Goal: Task Accomplishment & Management: Use online tool/utility

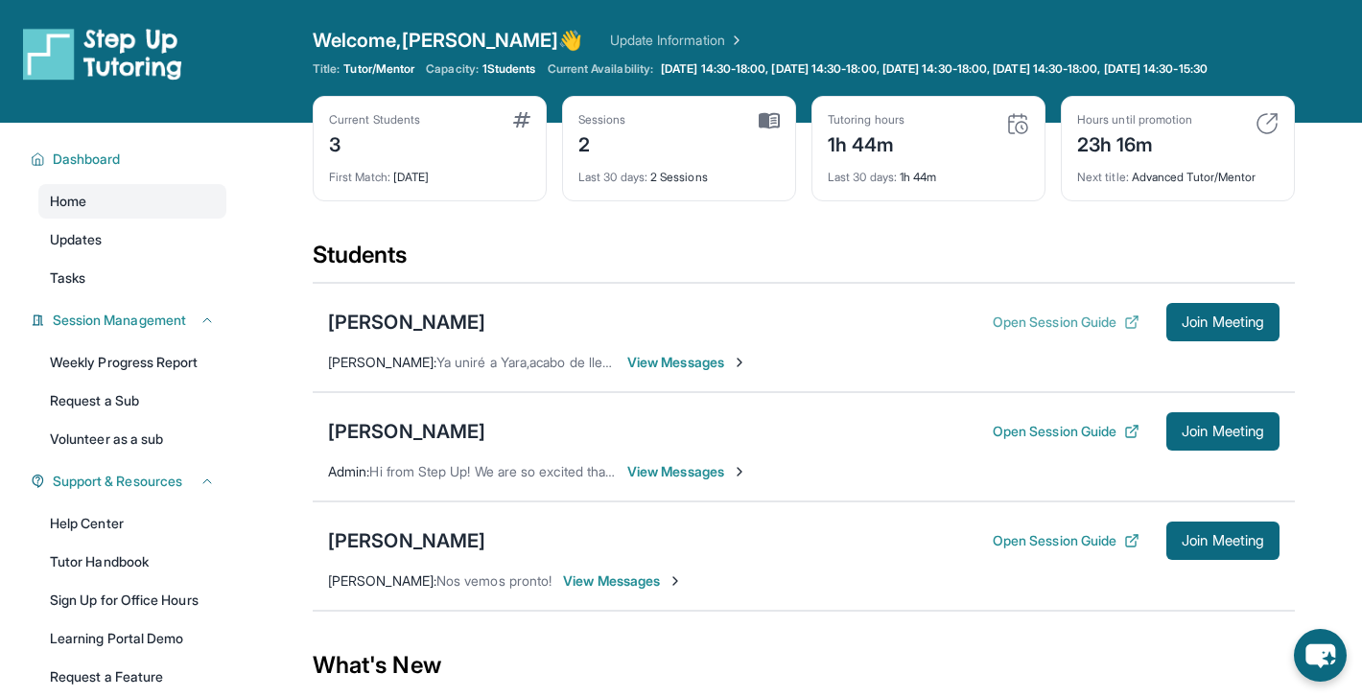
click at [1029, 332] on button "Open Session Guide" at bounding box center [1066, 322] width 147 height 19
click at [1035, 551] on button "Open Session Guide" at bounding box center [1066, 540] width 147 height 19
click at [485, 327] on div "[PERSON_NAME]" at bounding box center [406, 322] width 157 height 27
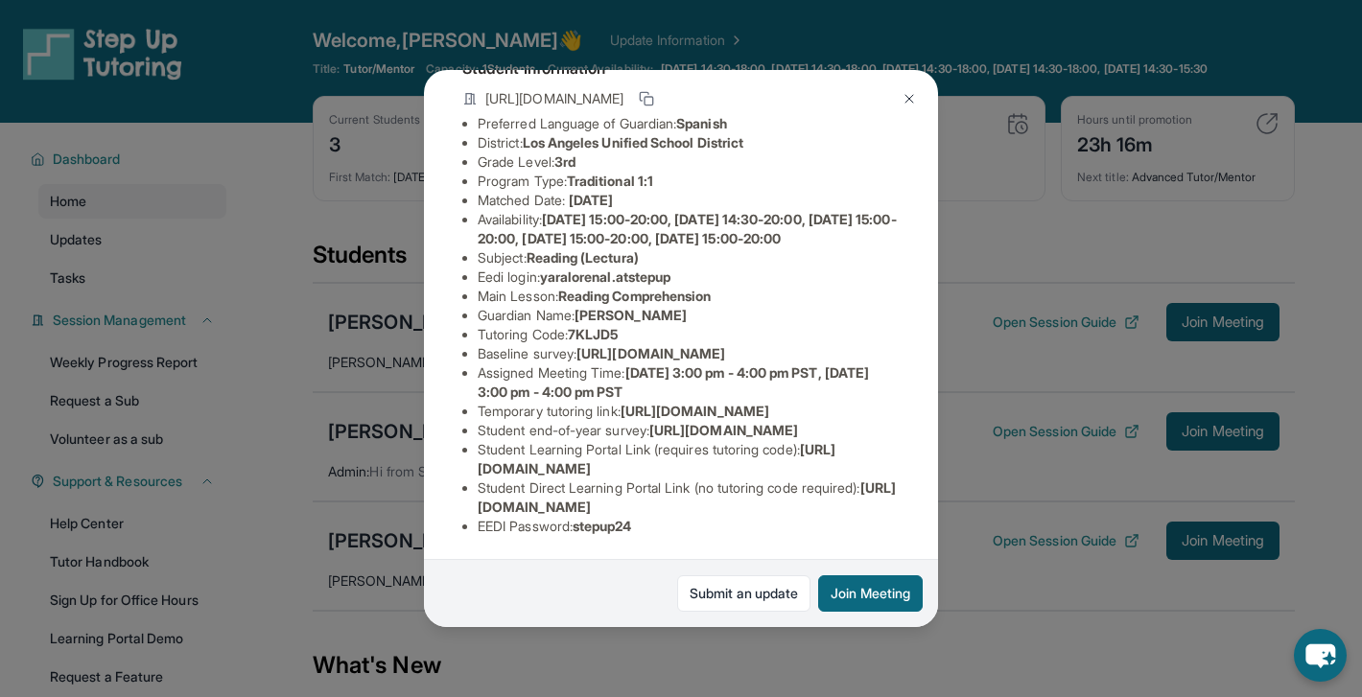
scroll to position [212, 0]
click at [913, 99] on img at bounding box center [909, 98] width 15 height 15
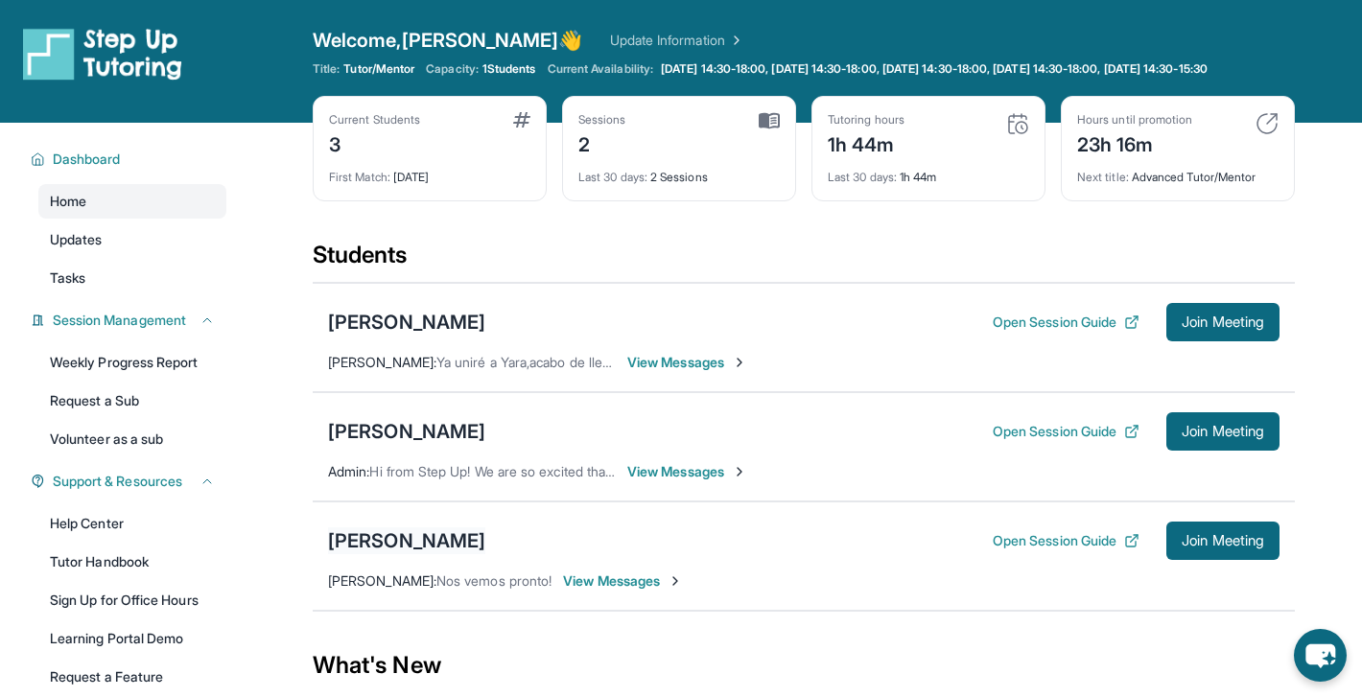
click at [414, 554] on div "[PERSON_NAME]" at bounding box center [406, 541] width 157 height 27
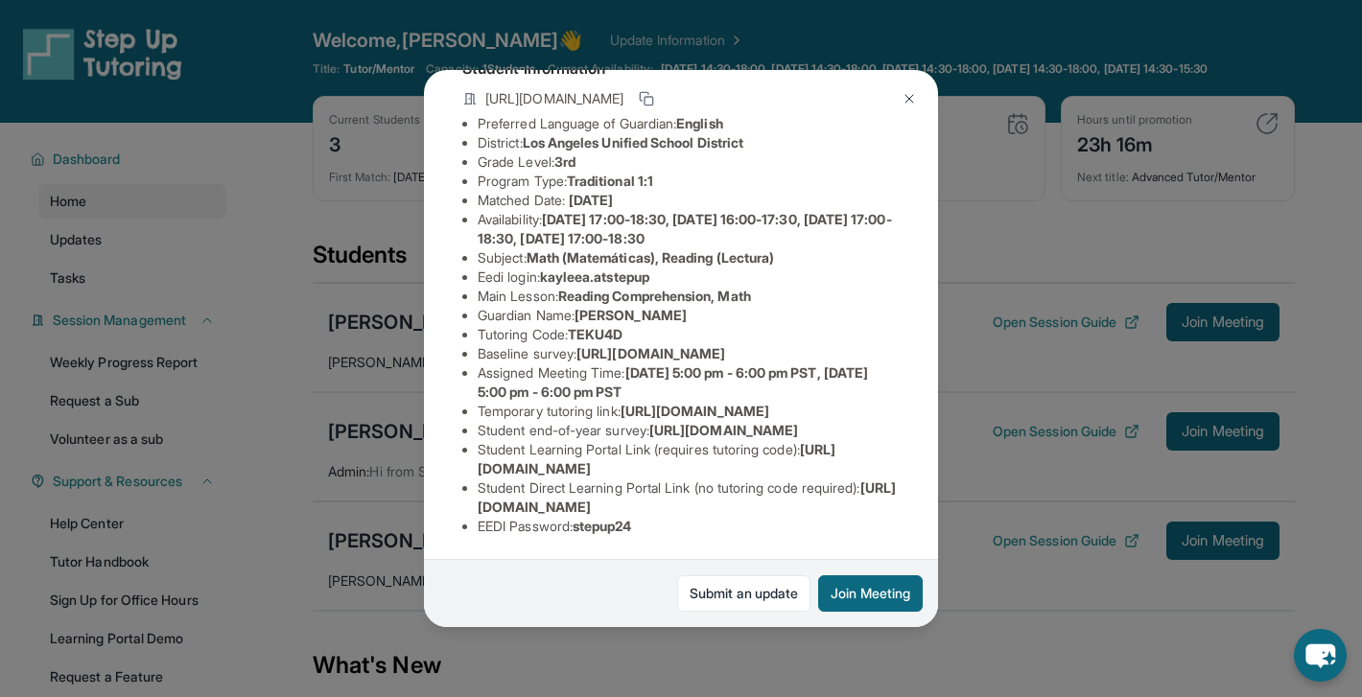
scroll to position [306, 0]
click at [896, 99] on button at bounding box center [909, 99] width 38 height 38
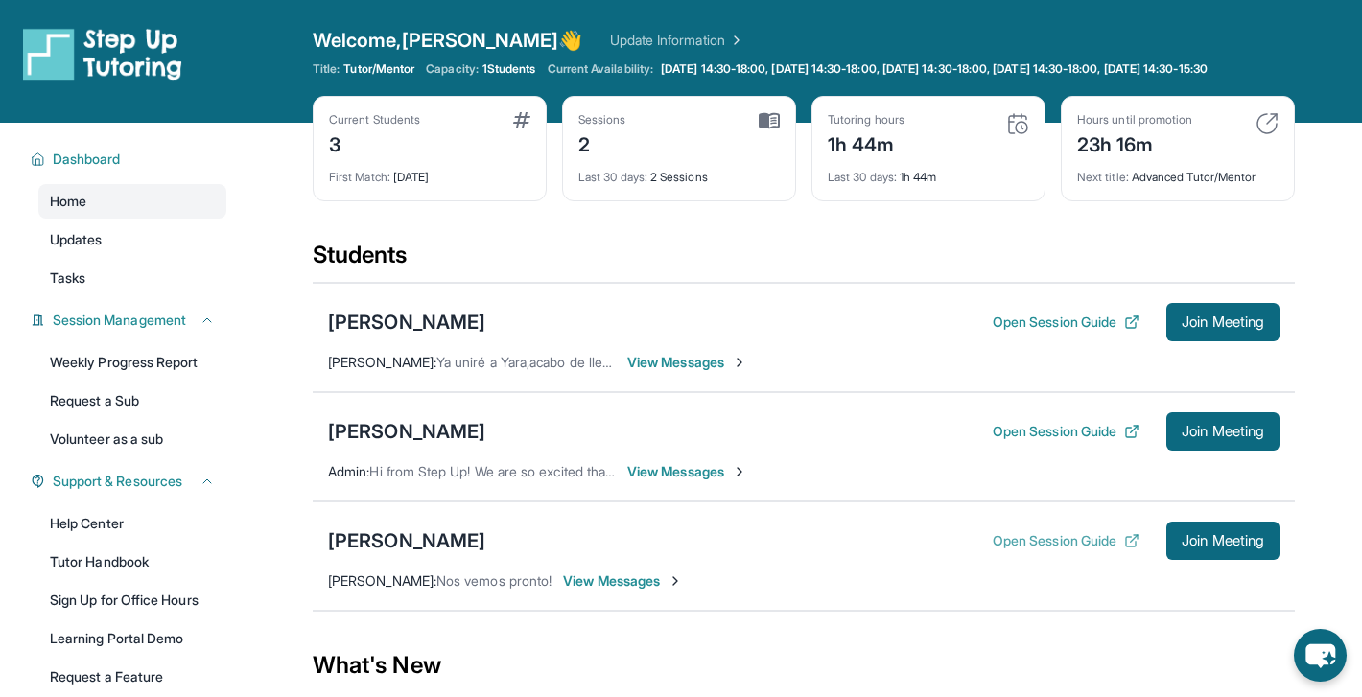
click at [1004, 550] on button "Open Session Guide" at bounding box center [1066, 540] width 147 height 19
click at [1317, 671] on icon "chat-button" at bounding box center [1320, 655] width 57 height 57
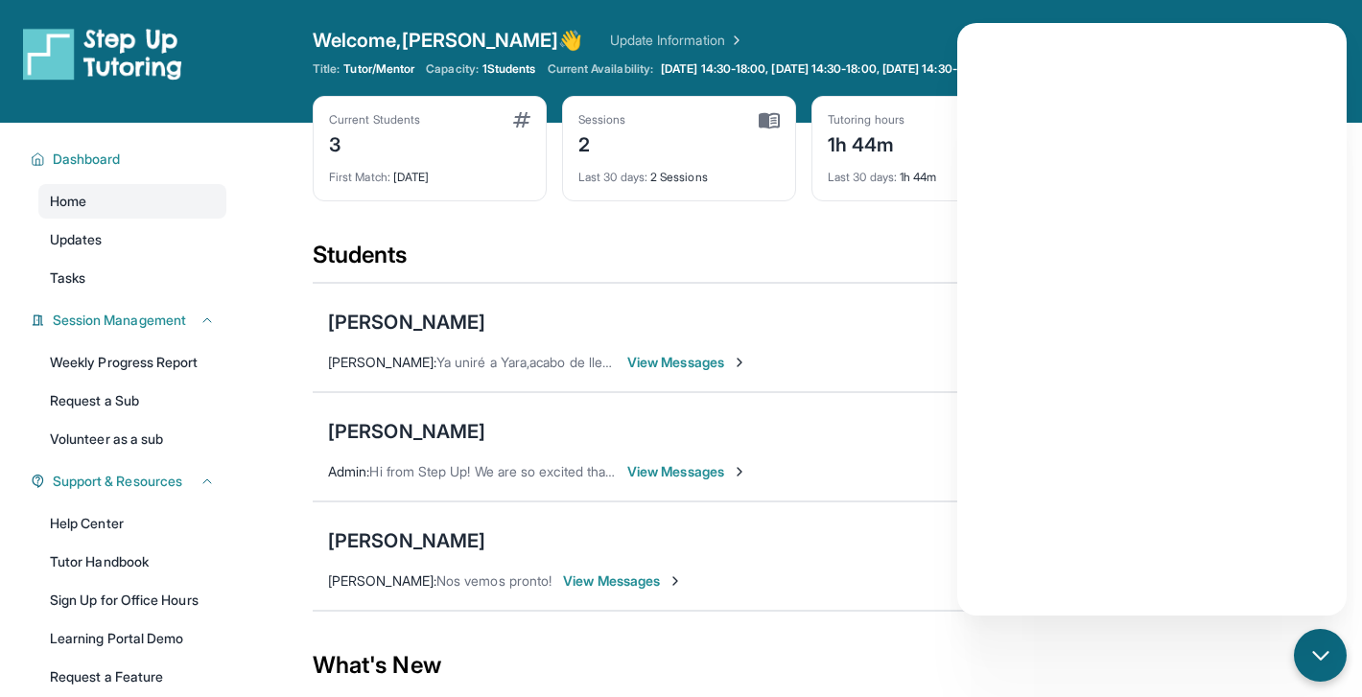
click at [1294, 629] on button "chat-button" at bounding box center [1320, 655] width 53 height 53
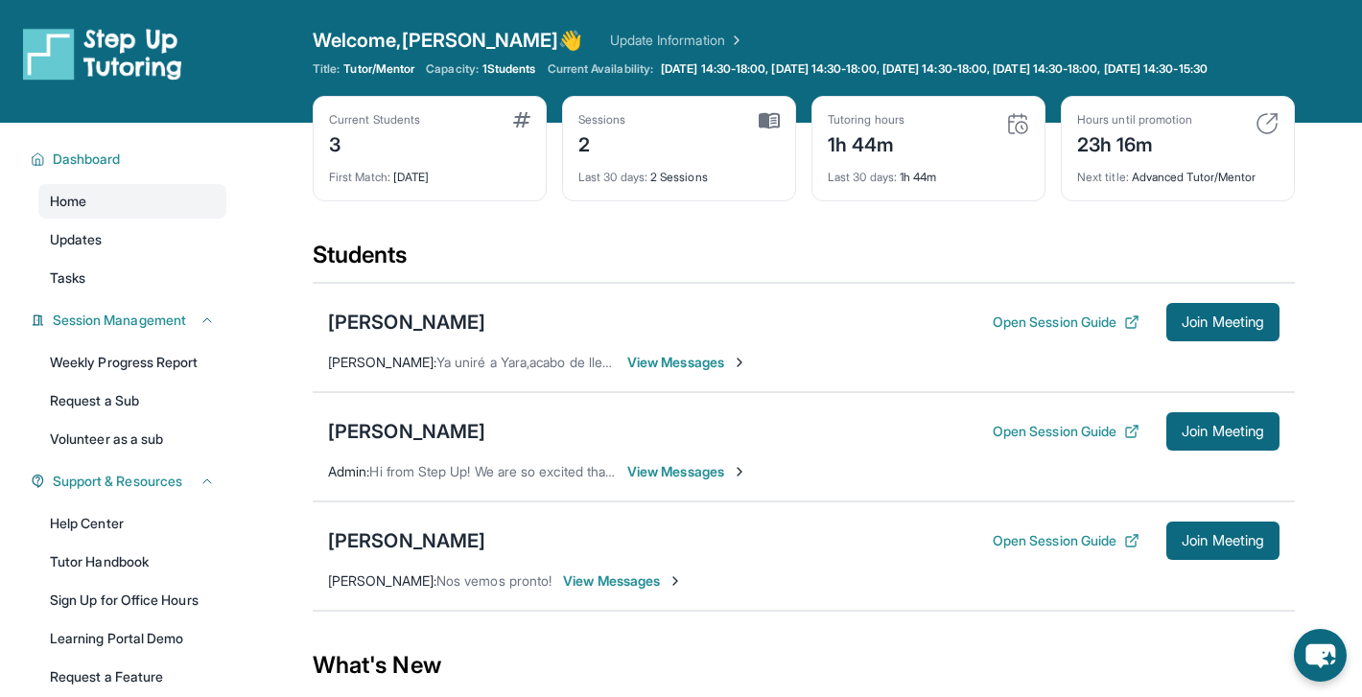
click at [1169, 560] on button "Join Meeting" at bounding box center [1222, 541] width 113 height 38
click at [1315, 657] on icon "chat-button" at bounding box center [1320, 657] width 32 height 26
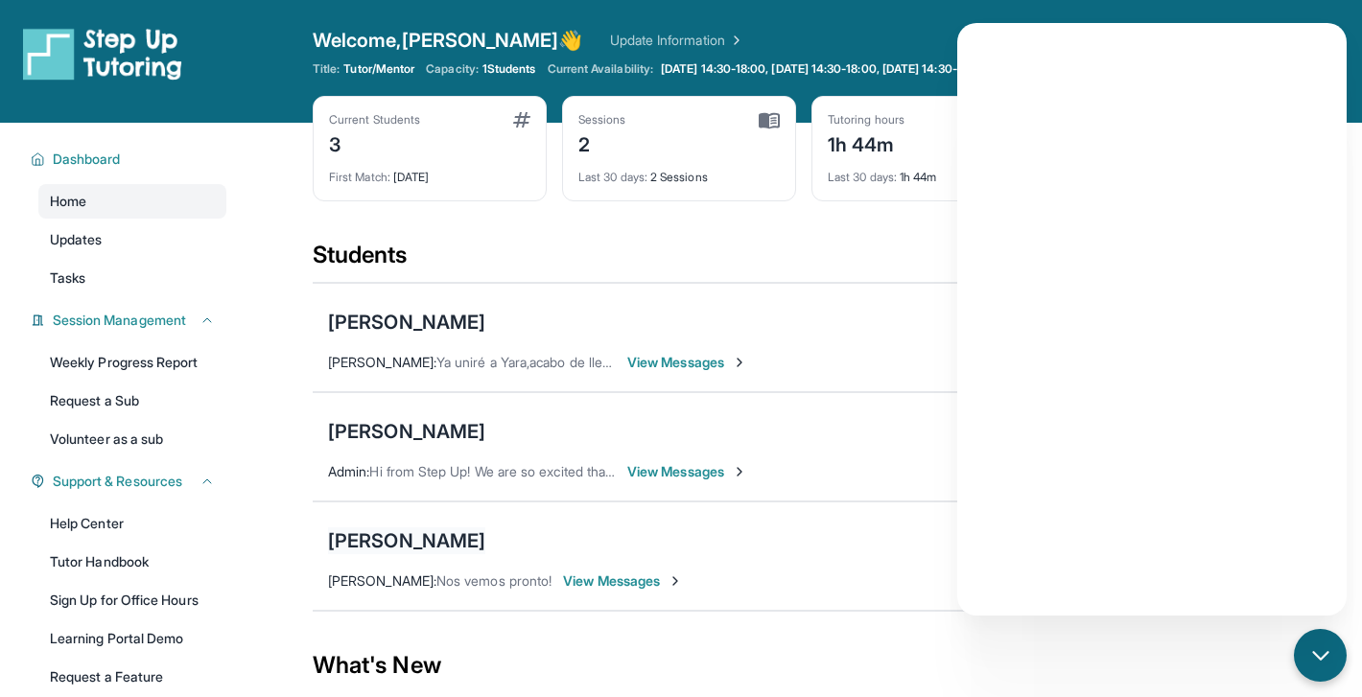
click at [402, 553] on div "[PERSON_NAME]" at bounding box center [406, 541] width 157 height 27
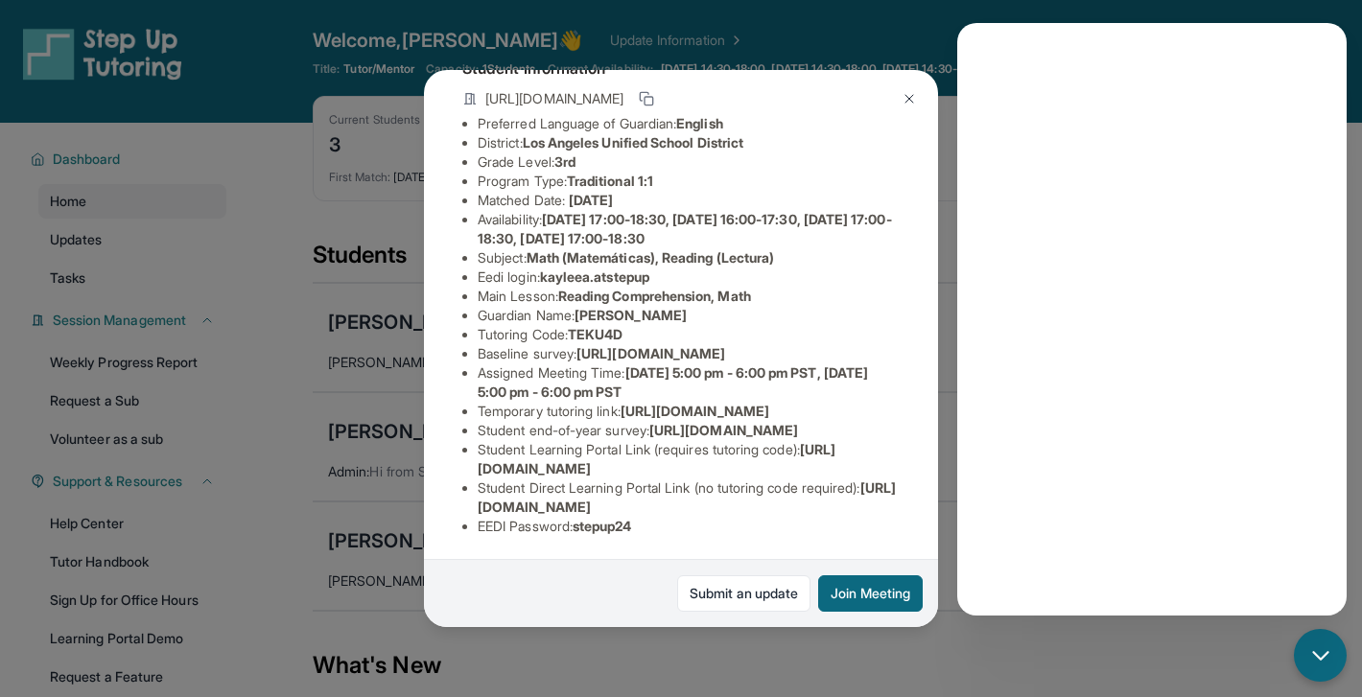
scroll to position [153, 0]
drag, startPoint x: 626, startPoint y: 408, endPoint x: 483, endPoint y: 413, distance: 143.0
click at [483, 402] on li "Assigned Meeting Time : [DATE] 5:00 pm - 6:00 pm PST, [DATE] 5:00 pm - 6:00 pm …" at bounding box center [689, 383] width 422 height 38
copy li "ssigned Meeting Time"
click at [1327, 630] on div "chat-button" at bounding box center [1320, 655] width 57 height 57
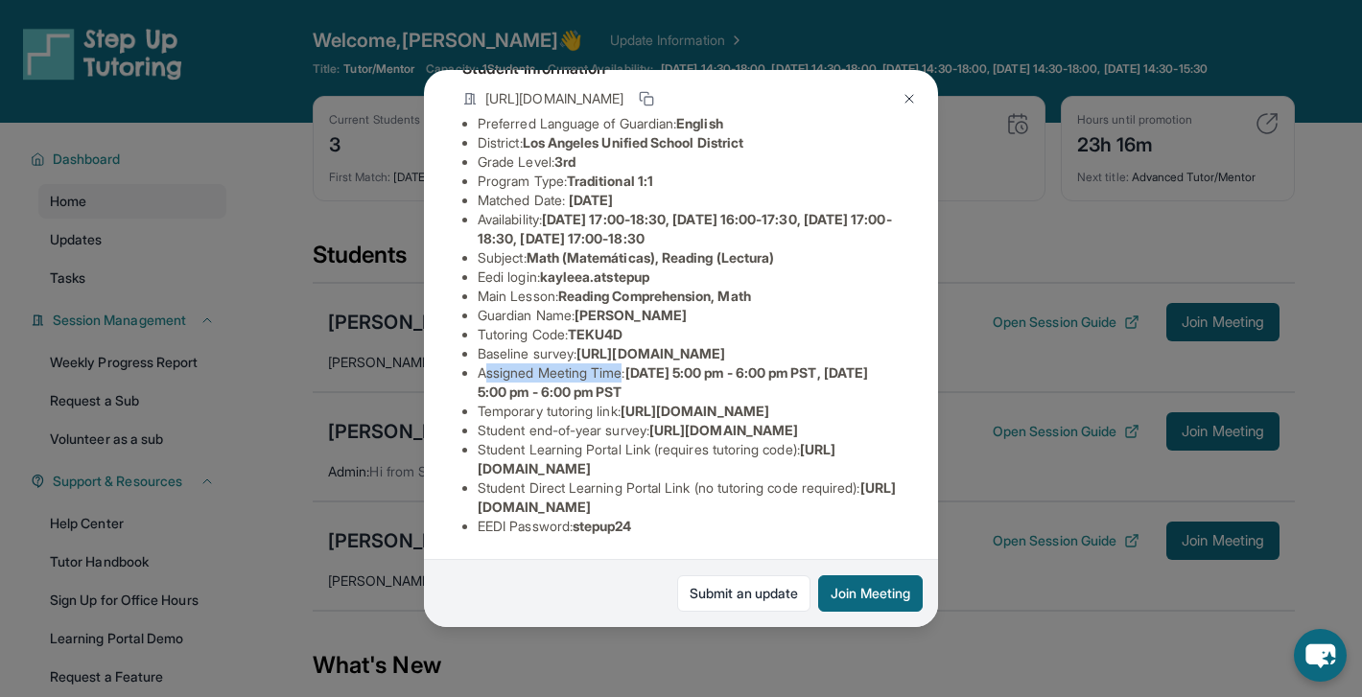
click at [897, 101] on button at bounding box center [909, 99] width 38 height 38
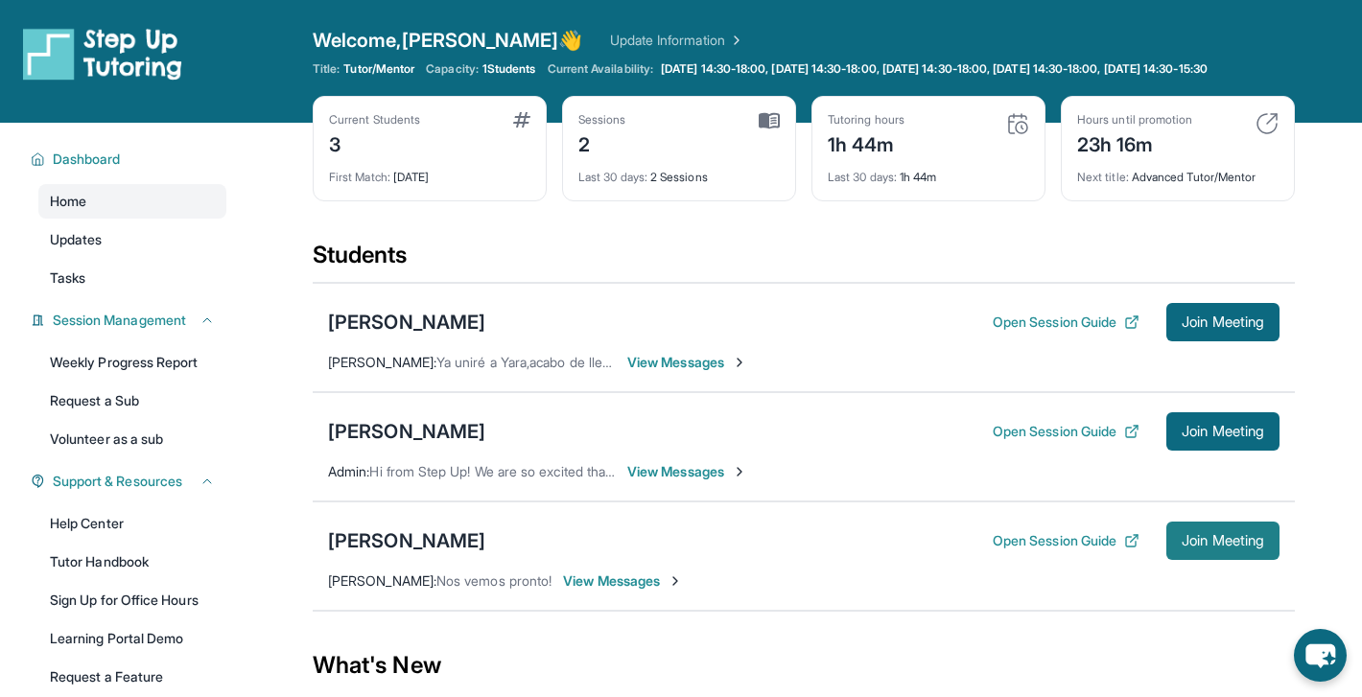
click at [1218, 547] on span "Join Meeting" at bounding box center [1223, 541] width 82 height 12
